Goal: Navigation & Orientation: Find specific page/section

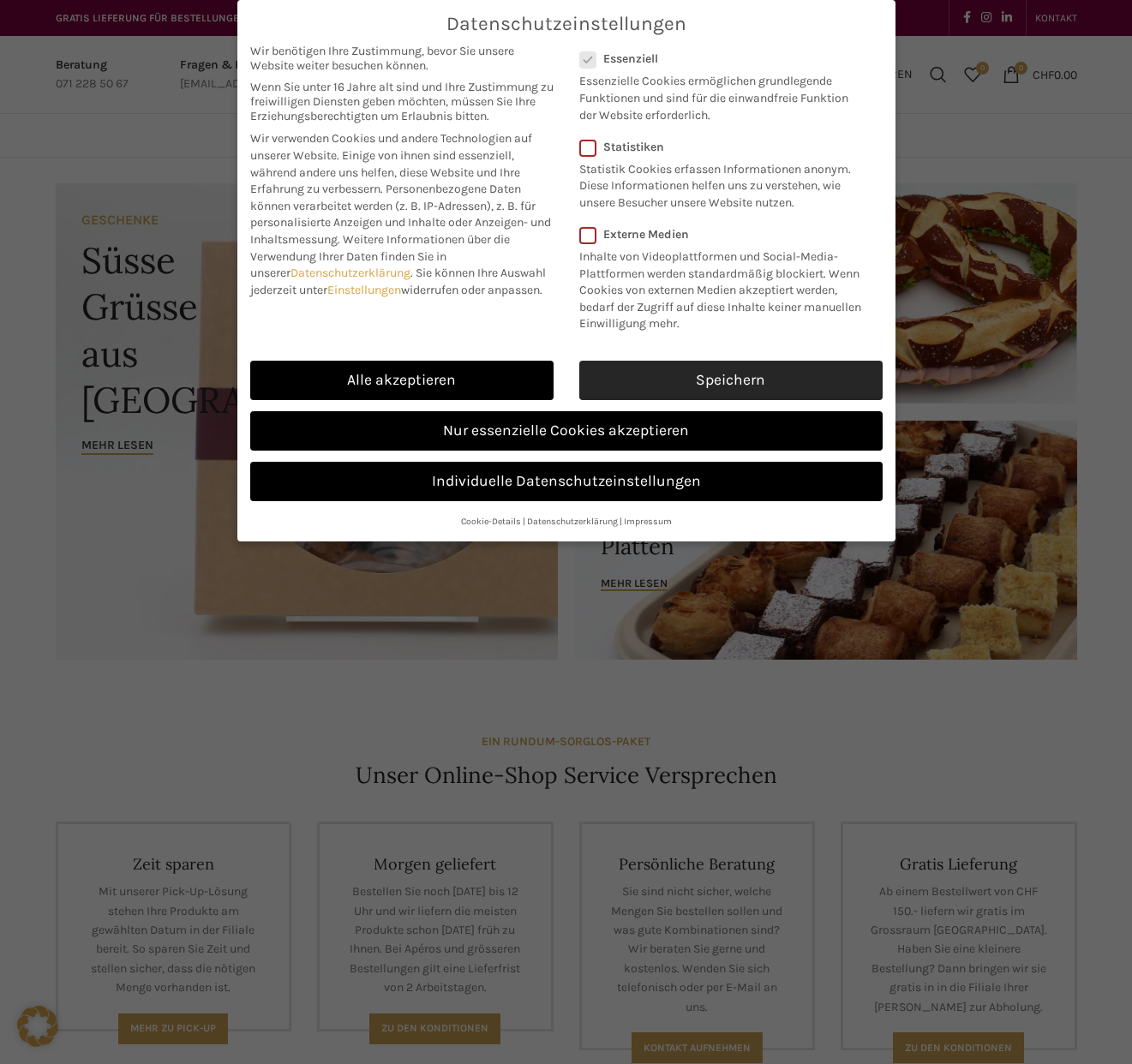
click at [647, 372] on link "Speichern" at bounding box center [730, 380] width 303 height 40
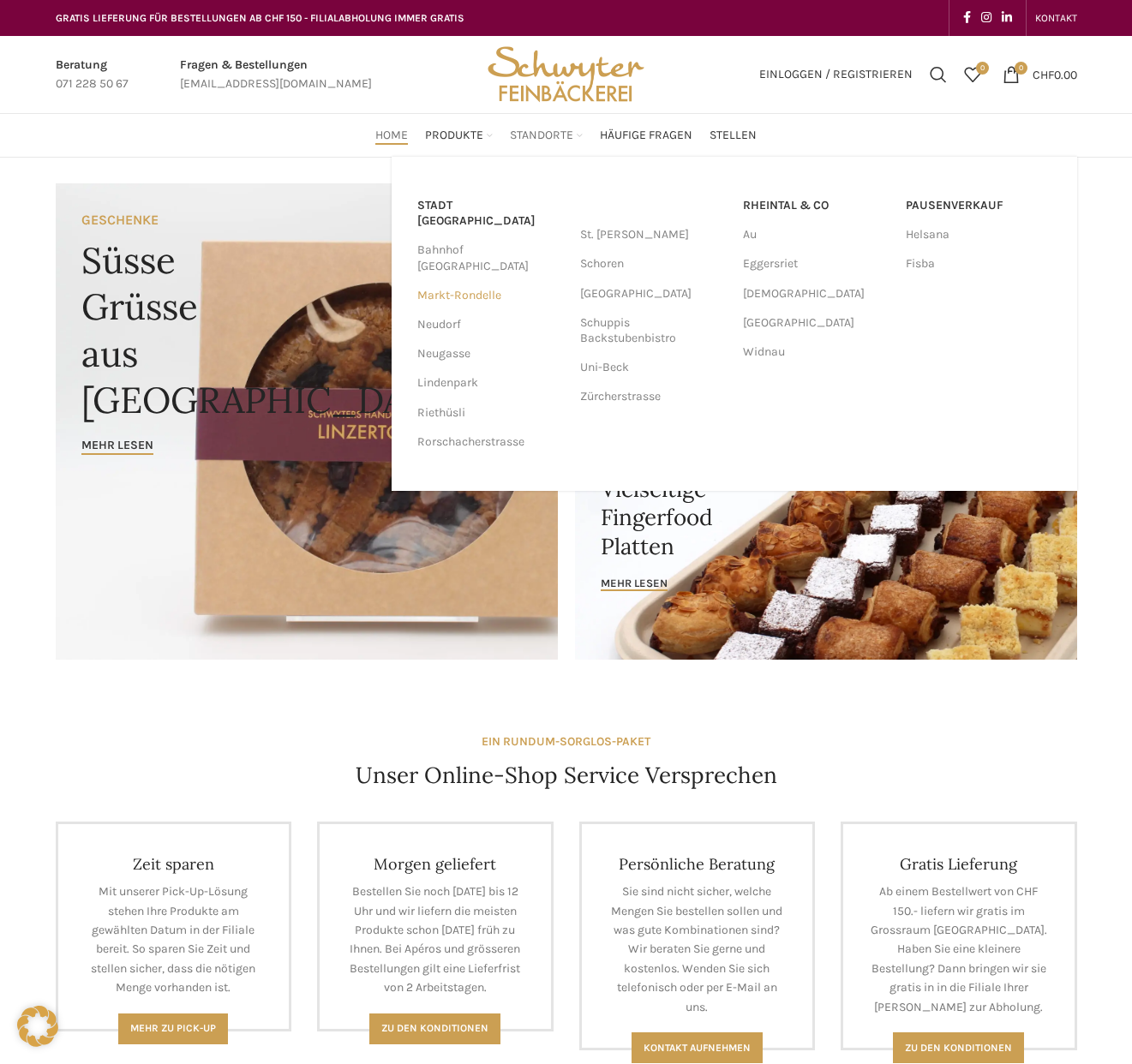
click at [465, 281] on link "Markt-Rondelle" at bounding box center [490, 295] width 146 height 29
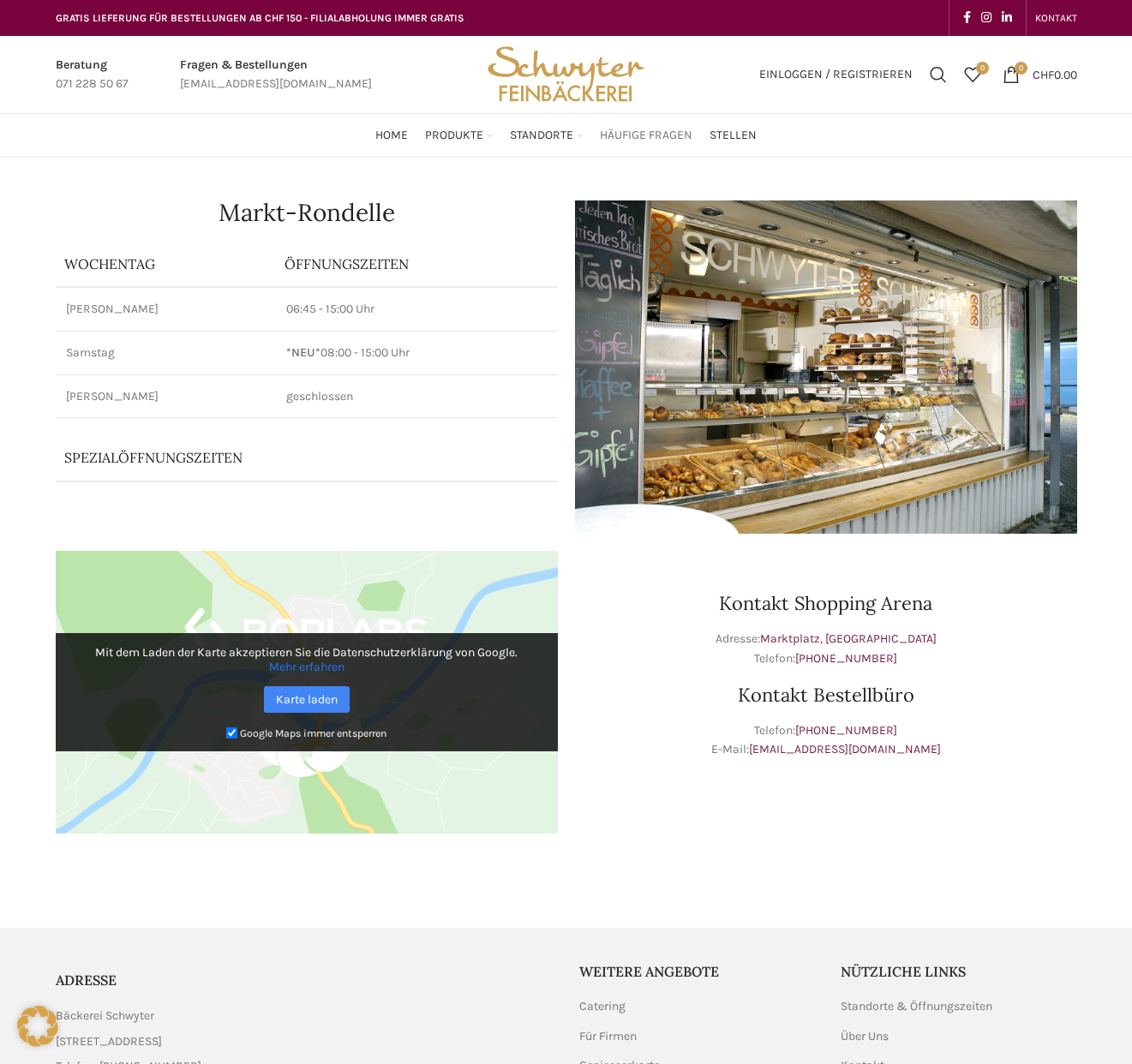
click at [637, 141] on span "Häufige Fragen" at bounding box center [646, 135] width 92 height 17
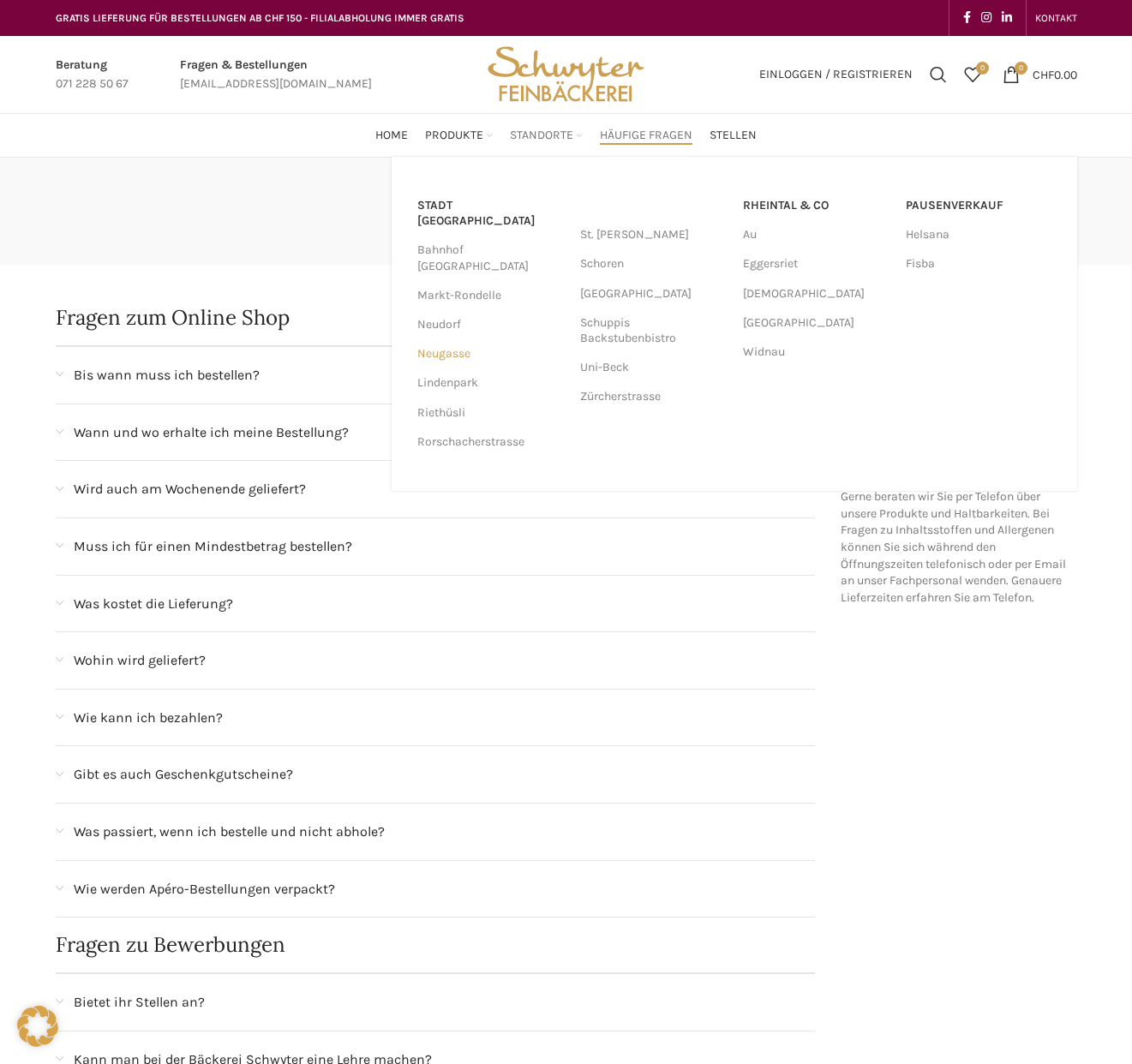
click at [434, 339] on link "Neugasse" at bounding box center [490, 353] width 146 height 29
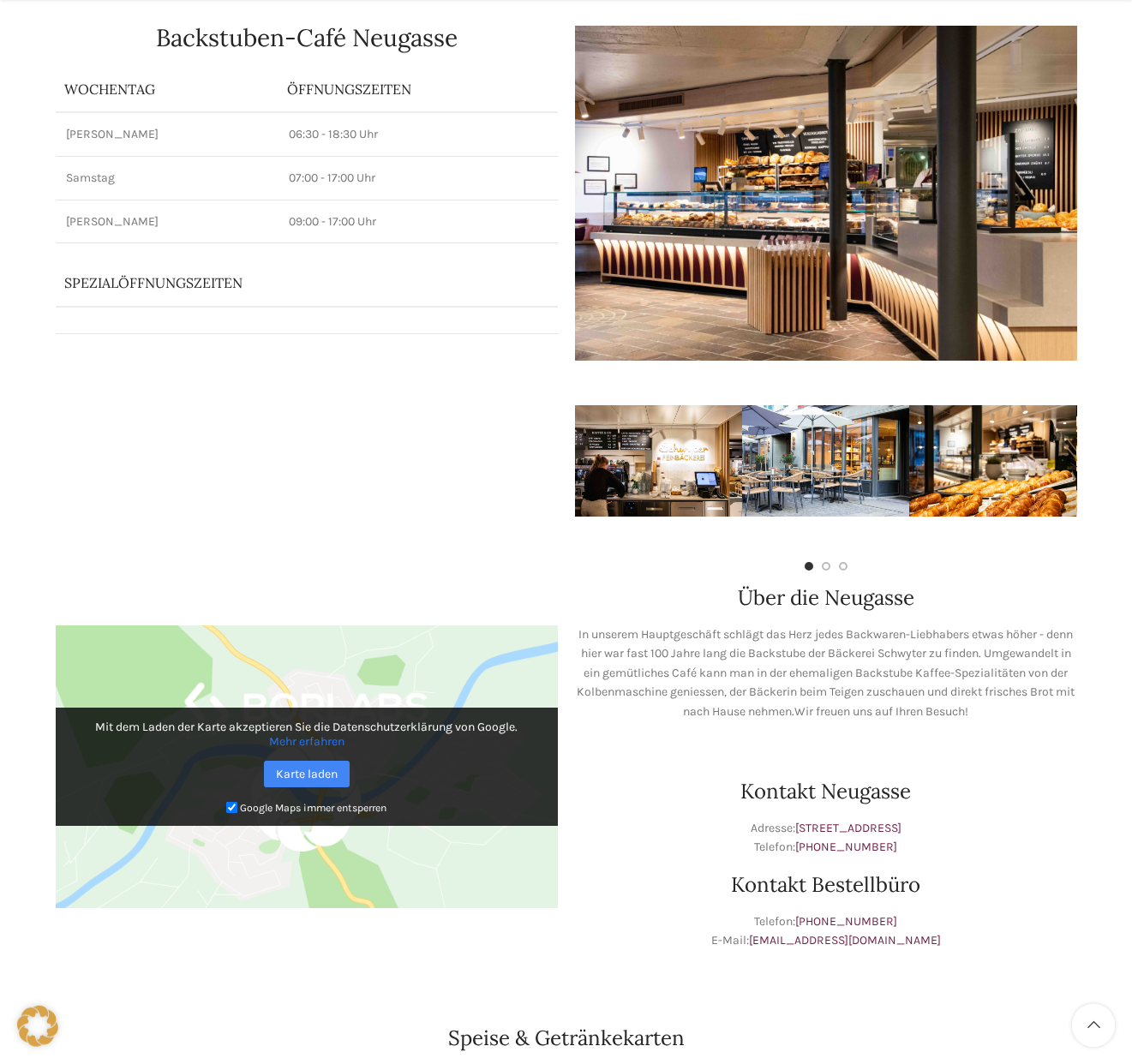
scroll to position [262, 0]
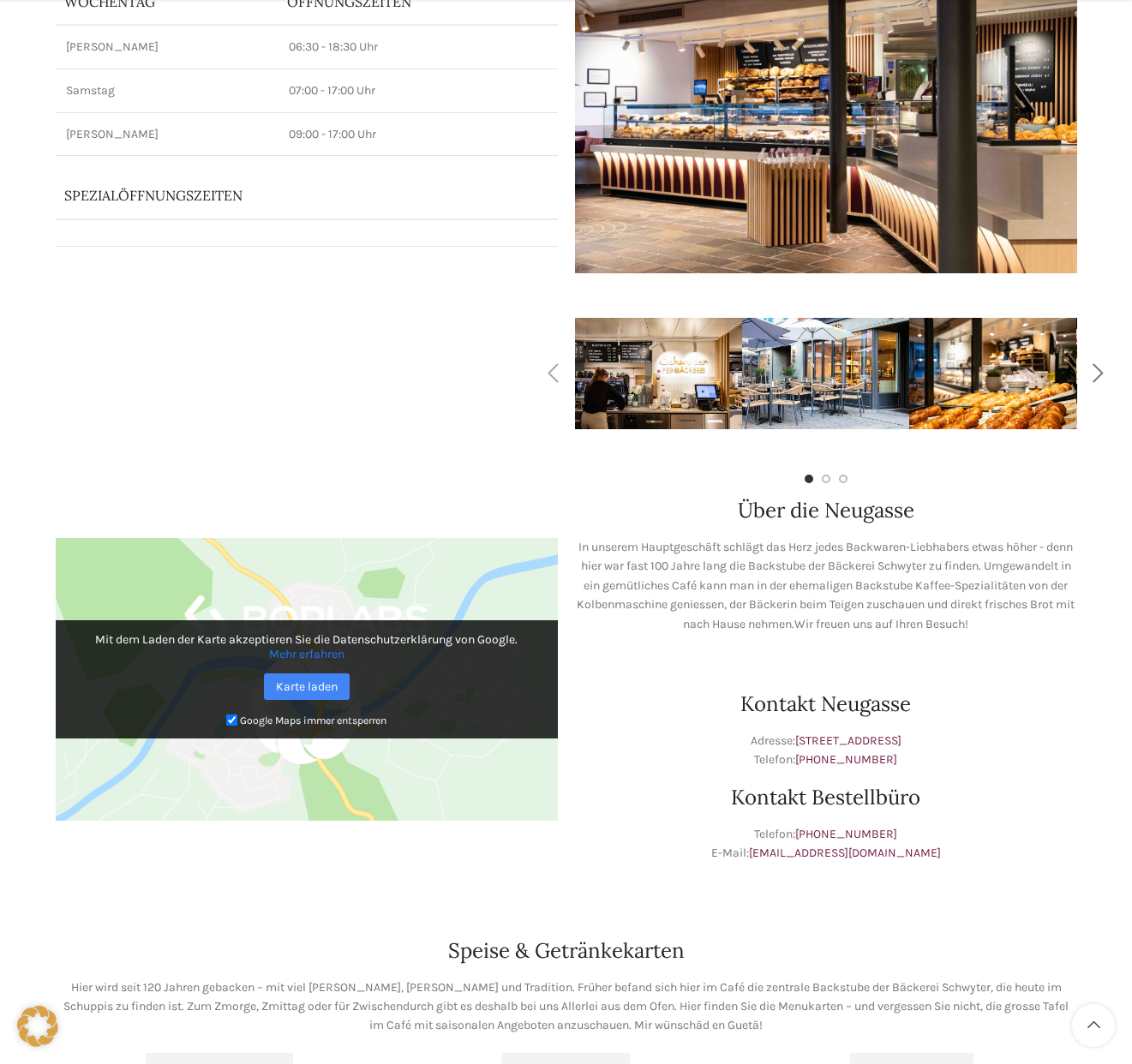
click at [1101, 380] on div "Next slide" at bounding box center [1098, 374] width 43 height 43
